Goal: Navigation & Orientation: Understand site structure

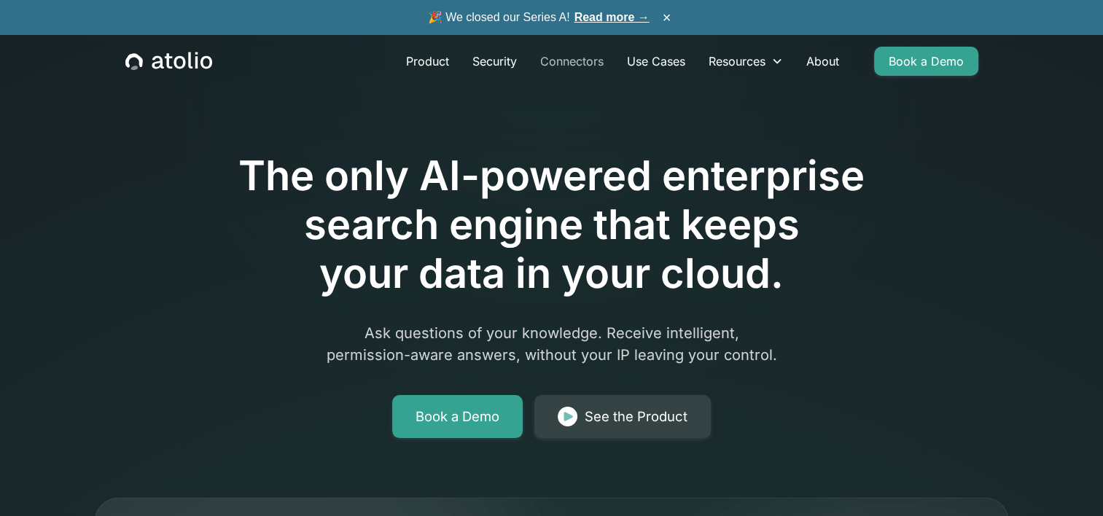
click at [592, 56] on link "Connectors" at bounding box center [571, 61] width 87 height 29
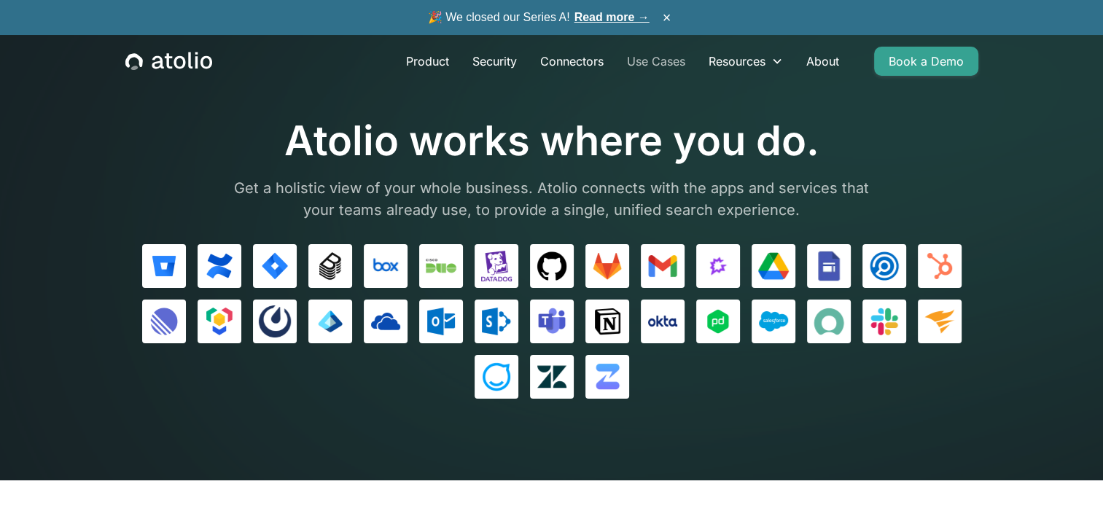
click at [643, 60] on link "Use Cases" at bounding box center [656, 61] width 82 height 29
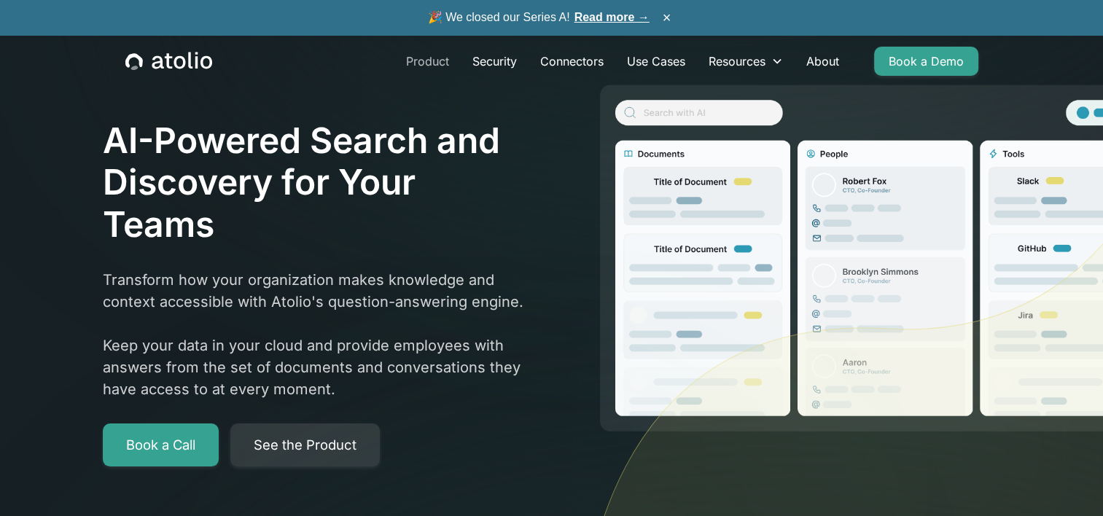
click at [418, 66] on link "Product" at bounding box center [427, 61] width 66 height 29
